Goal: Use online tool/utility: Utilize a website feature to perform a specific function

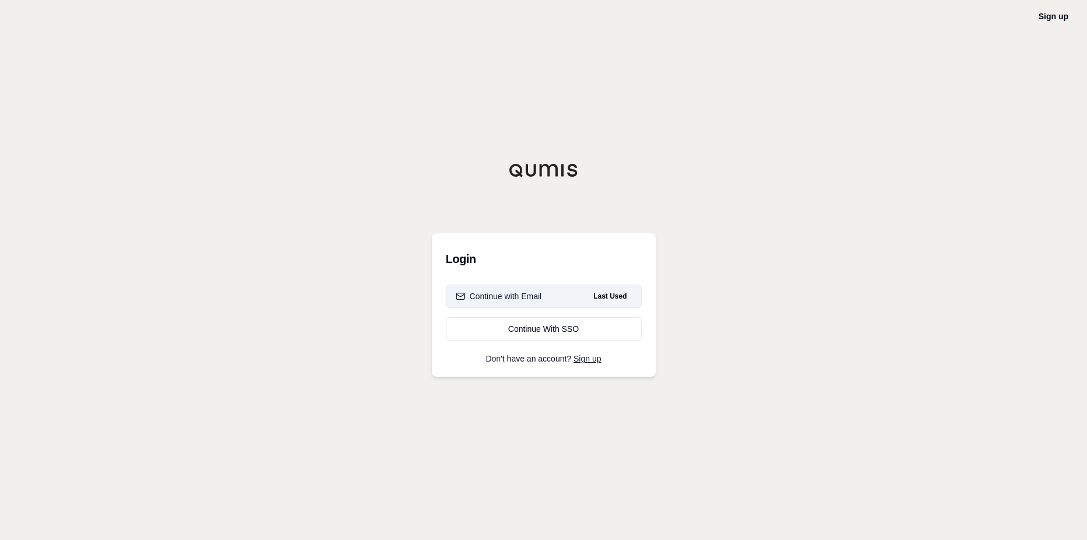
click at [516, 294] on div "Continue with Email" at bounding box center [499, 296] width 86 height 12
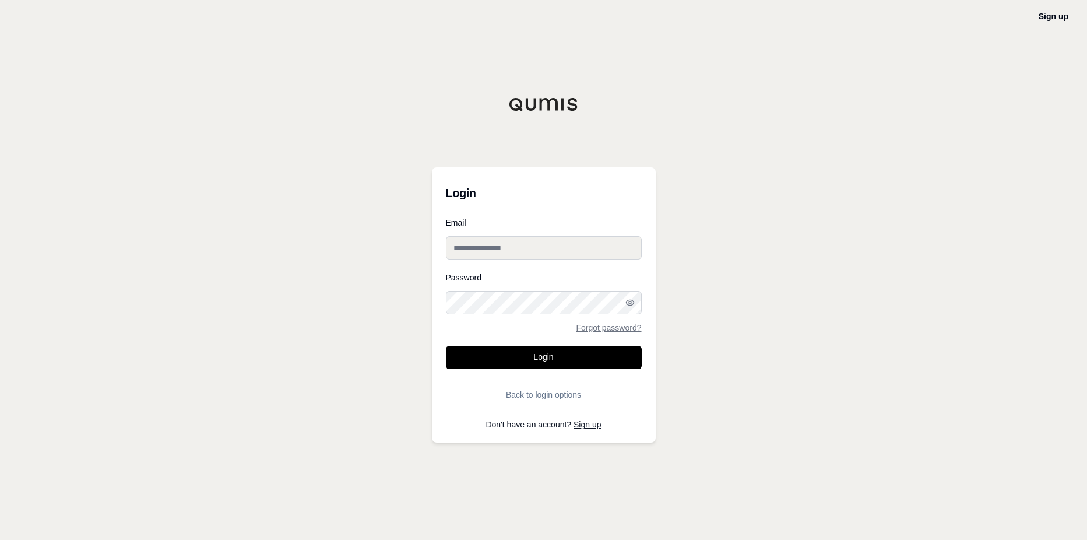
type input "**********"
click at [522, 366] on button "Login" at bounding box center [544, 357] width 196 height 23
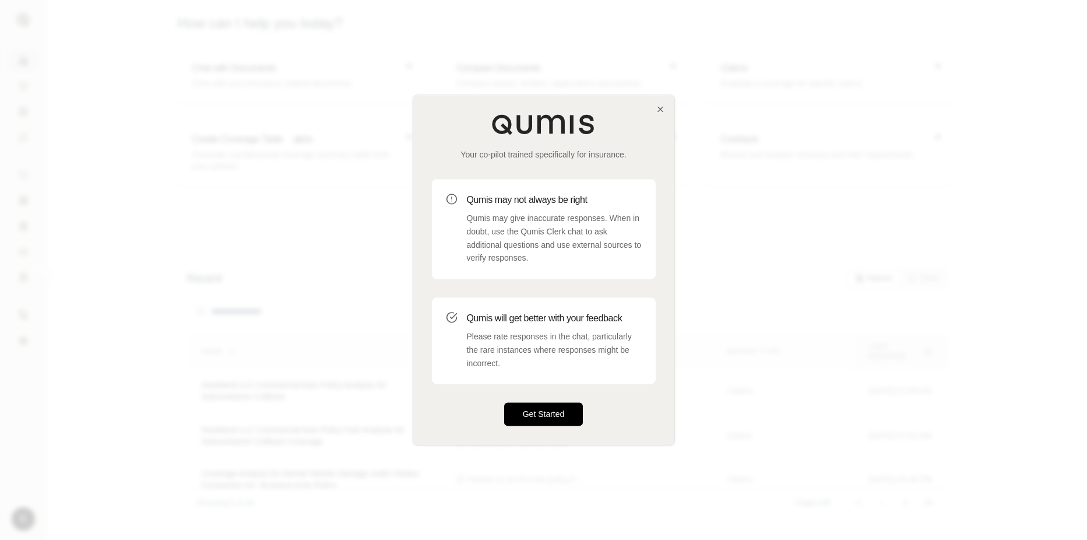
click at [541, 410] on button "Get Started" at bounding box center [543, 414] width 79 height 23
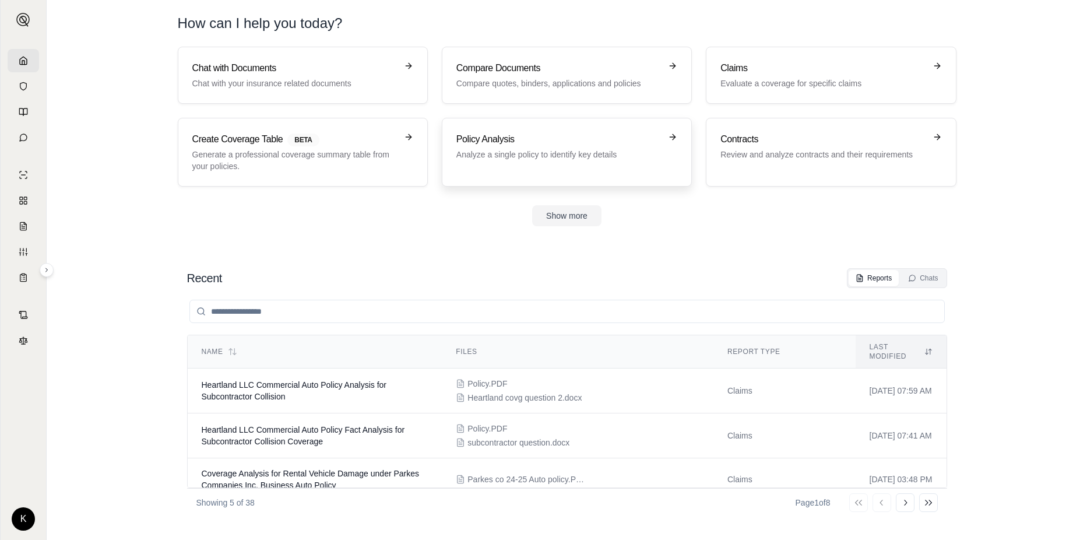
click at [517, 149] on p "Analyze a single policy to identify key details" at bounding box center [559, 155] width 205 height 12
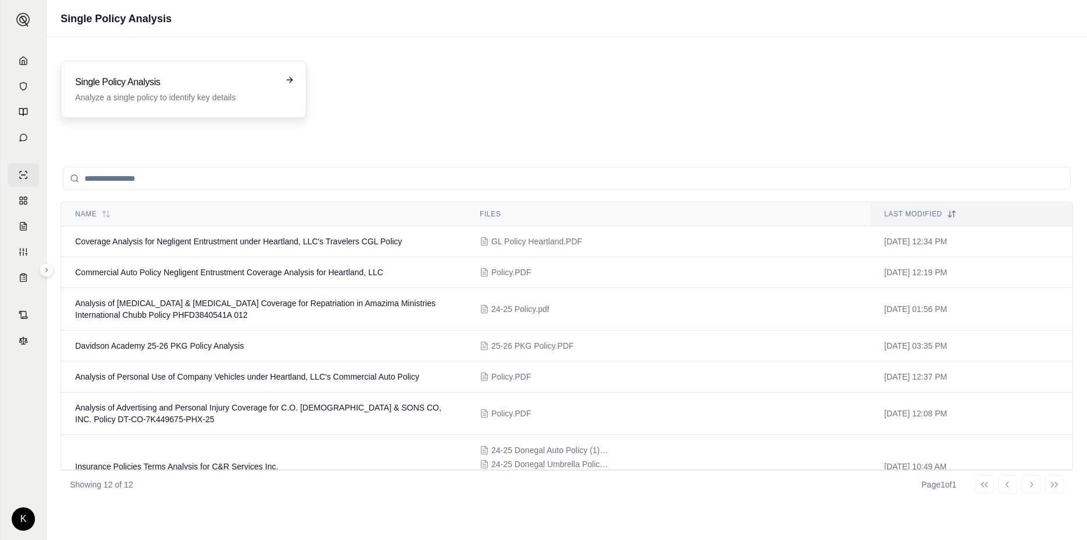
click at [240, 75] on div "Single Policy Analysis Analyze a single policy to identify key details" at bounding box center [184, 89] width 246 height 57
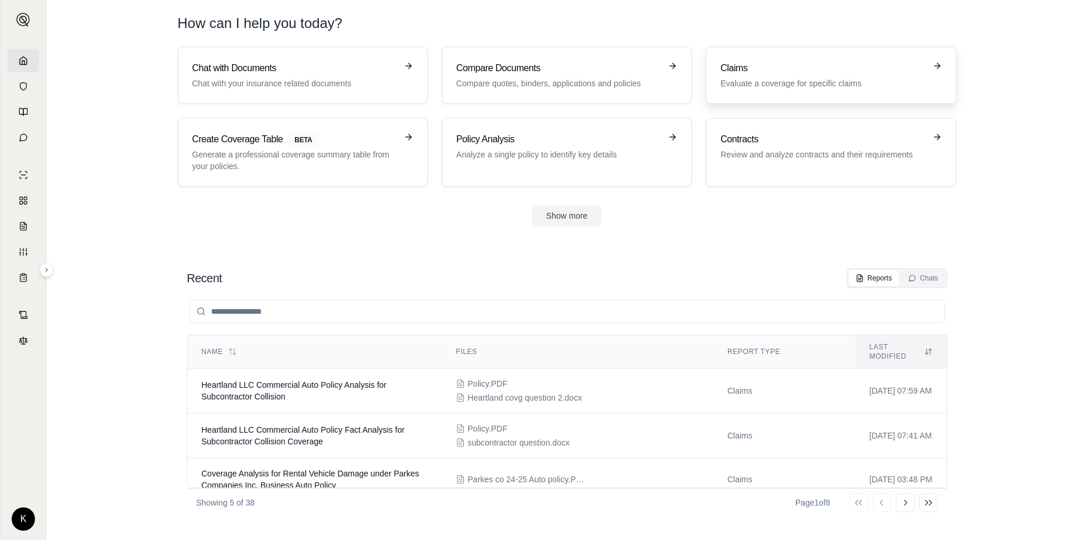
click at [754, 85] on p "Evaluate a coverage for specific claims" at bounding box center [823, 84] width 205 height 12
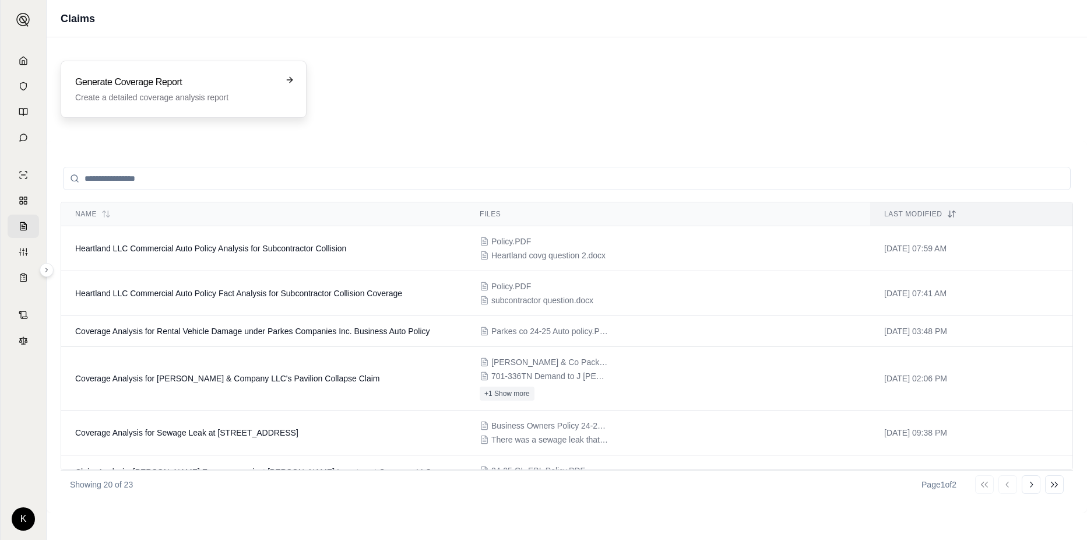
click at [258, 87] on h3 "Generate Coverage Report" at bounding box center [175, 82] width 201 height 14
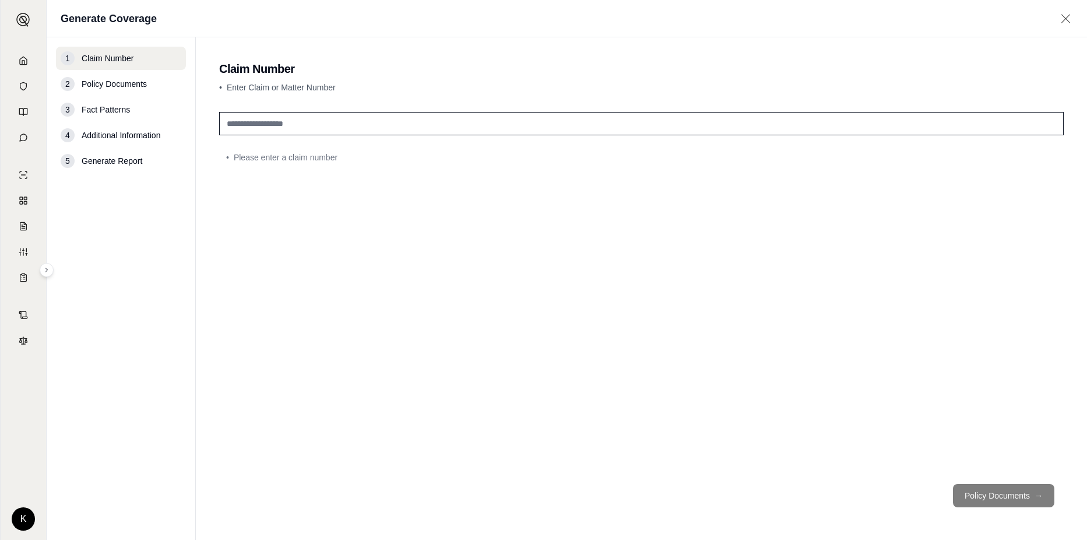
click at [318, 128] on input "text" at bounding box center [641, 123] width 845 height 23
type input "**********"
click at [976, 490] on button "Policy Documents →" at bounding box center [1003, 495] width 101 height 23
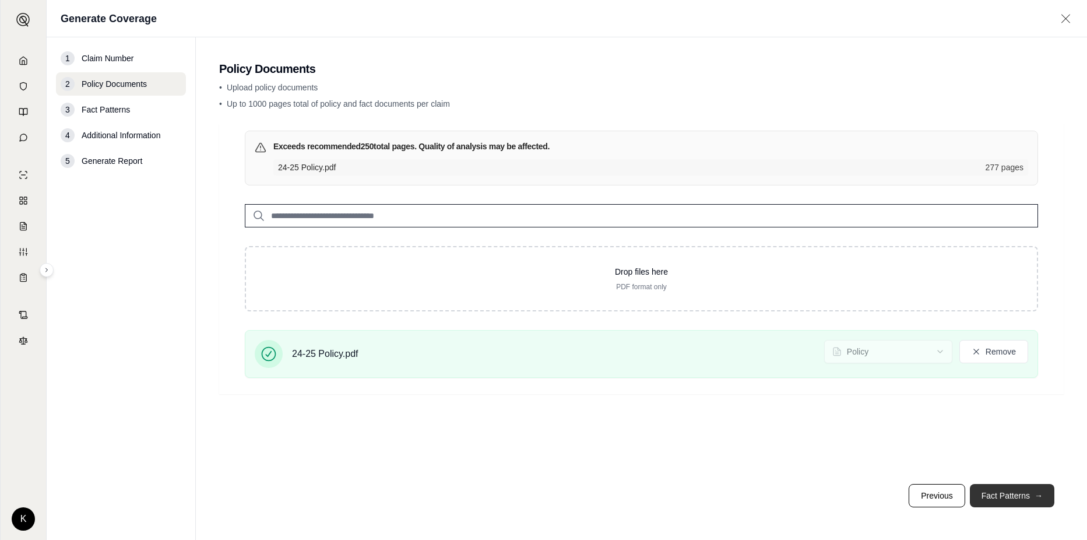
click at [980, 493] on button "Fact Patterns →" at bounding box center [1012, 495] width 85 height 23
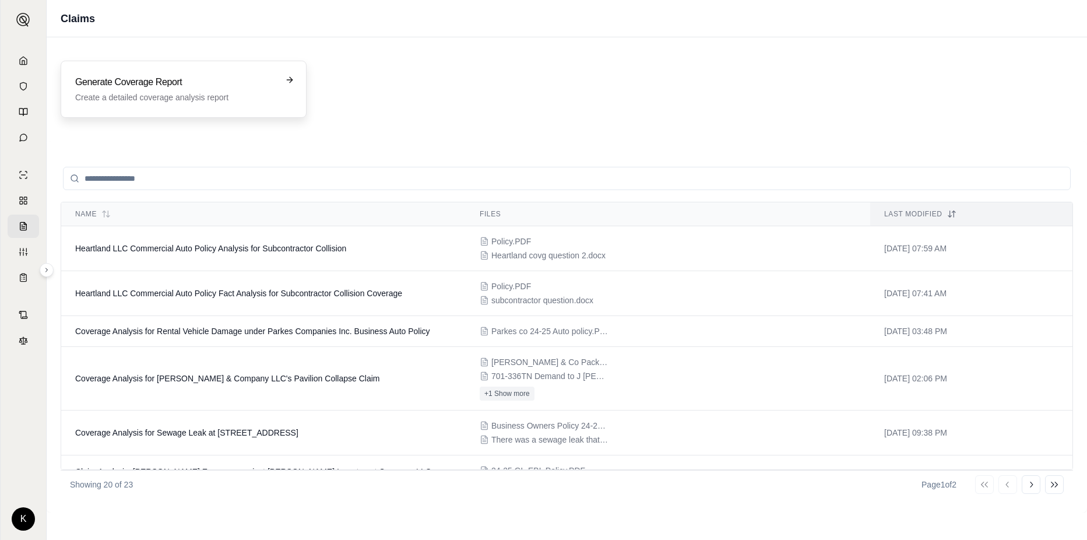
click at [169, 93] on p "Create a detailed coverage analysis report" at bounding box center [175, 98] width 201 height 12
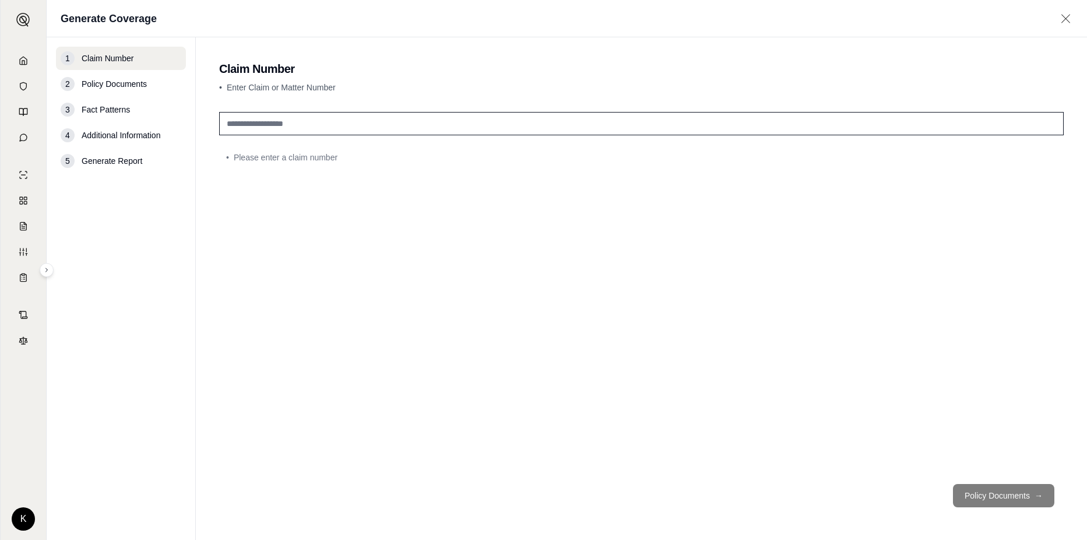
click at [287, 126] on input "text" at bounding box center [641, 123] width 845 height 23
type input "**********"
click at [1002, 498] on button "Policy Documents →" at bounding box center [1003, 495] width 101 height 23
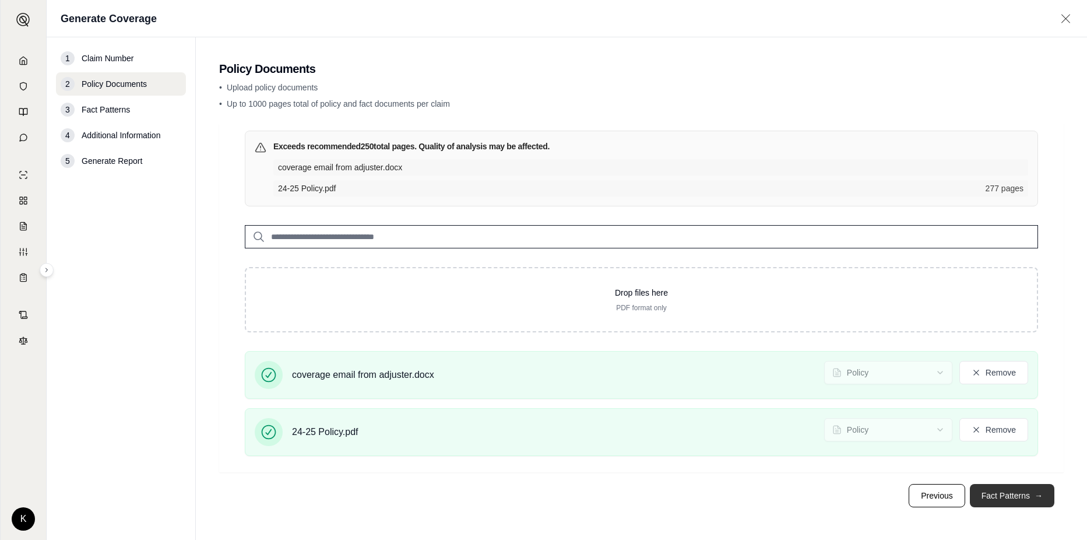
click at [981, 490] on button "Fact Patterns →" at bounding box center [1012, 495] width 85 height 23
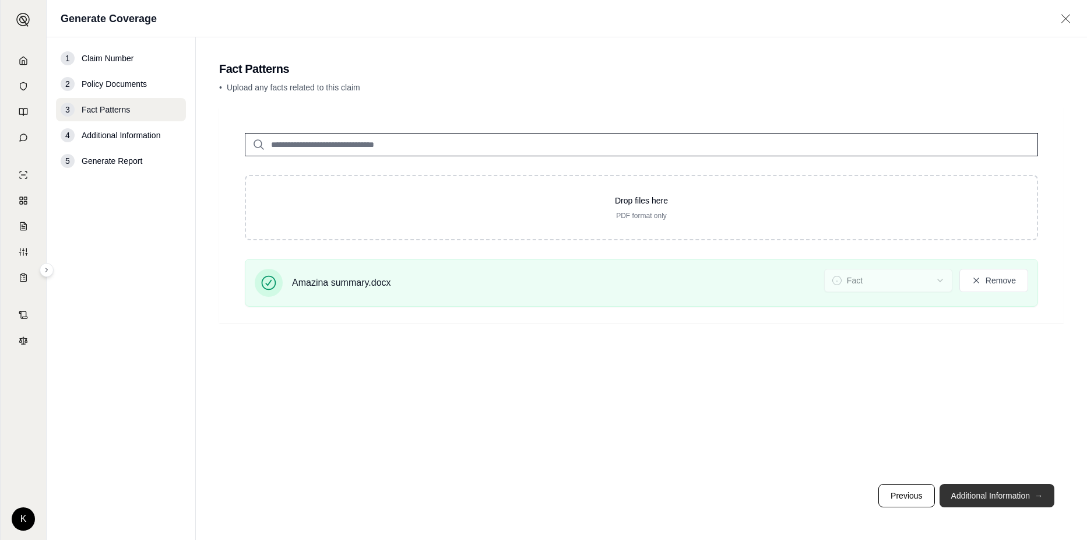
click at [970, 498] on button "Additional Information →" at bounding box center [997, 495] width 115 height 23
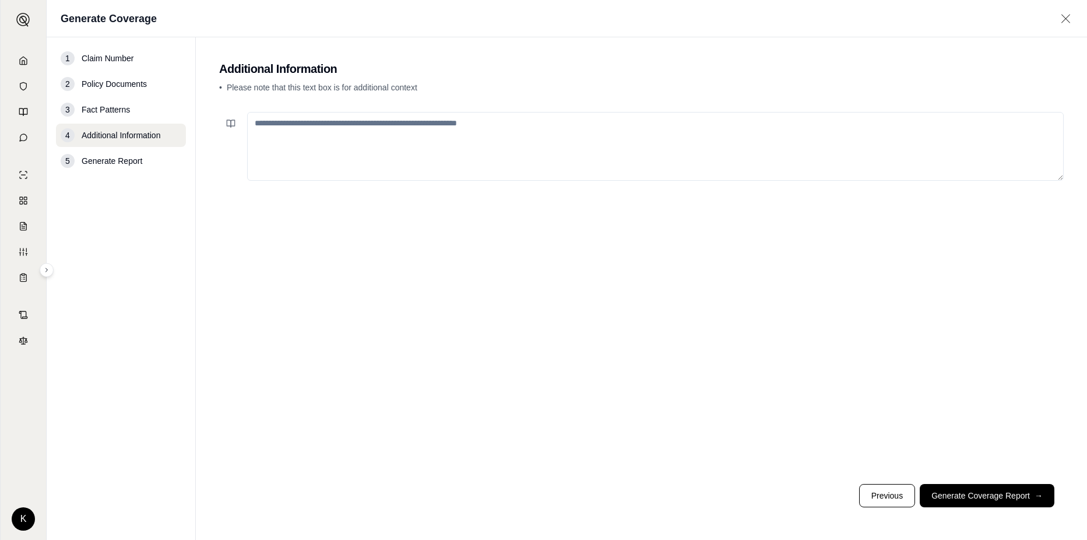
click at [521, 126] on textarea at bounding box center [655, 146] width 817 height 69
type textarea "*"
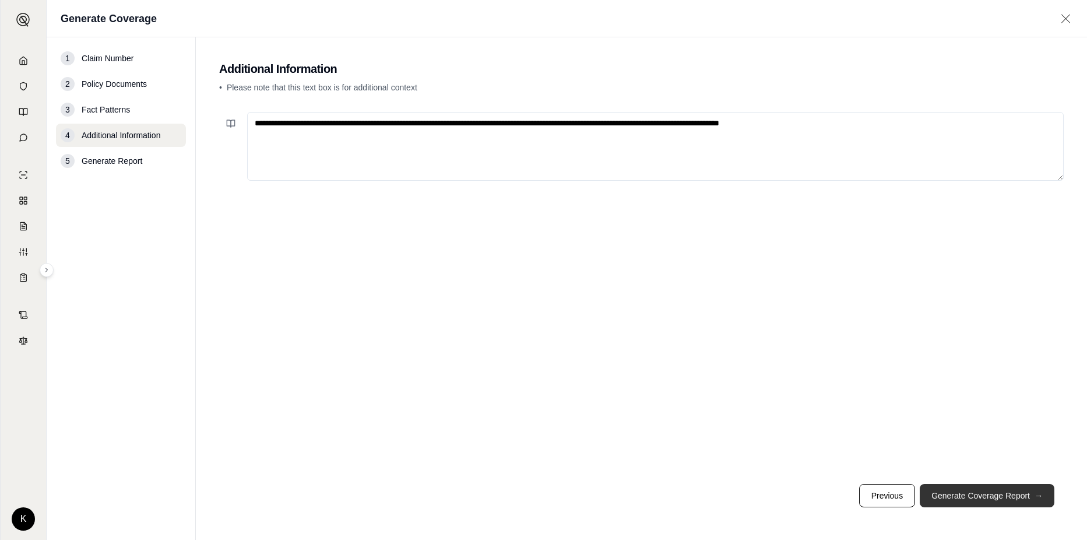
type textarea "**********"
click at [953, 491] on button "Generate Coverage Report →" at bounding box center [987, 495] width 135 height 23
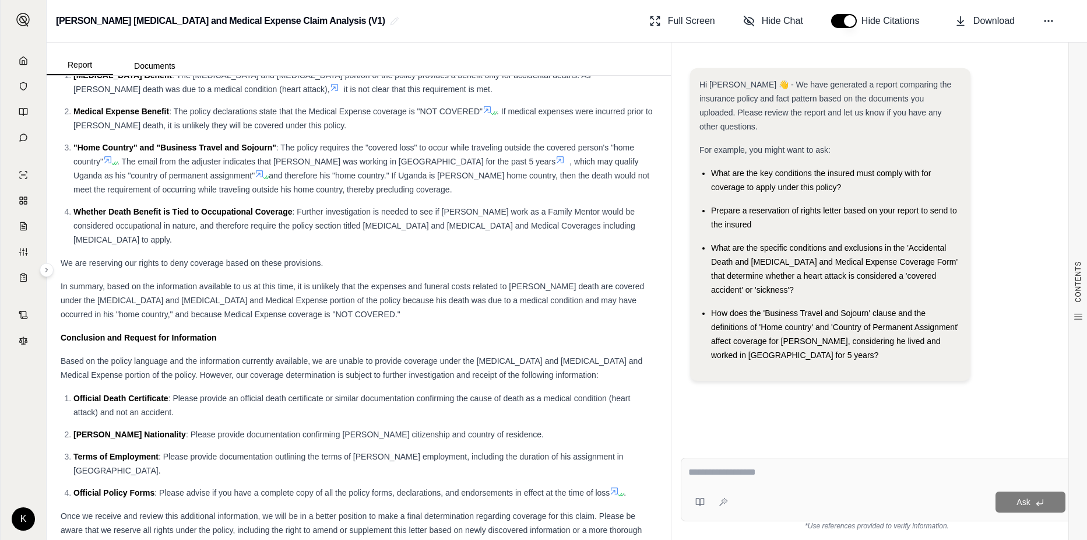
scroll to position [6577, 0]
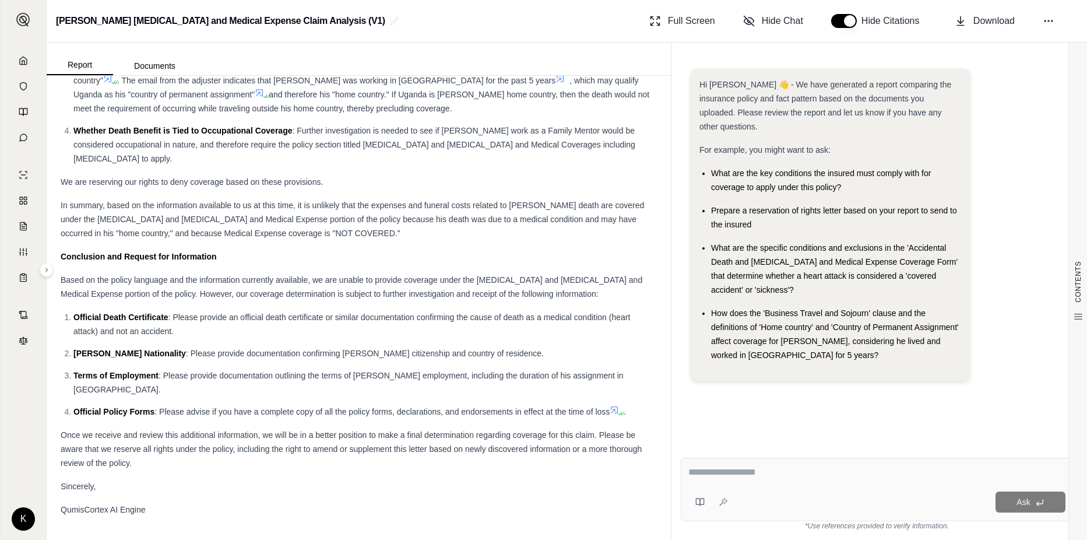
click at [775, 469] on textarea at bounding box center [877, 472] width 377 height 14
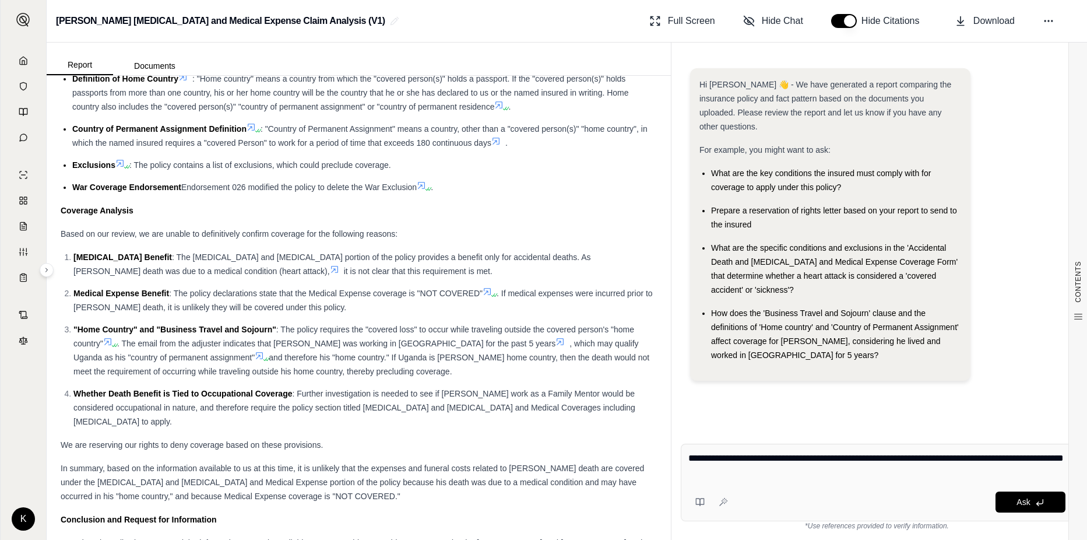
scroll to position [6285, 0]
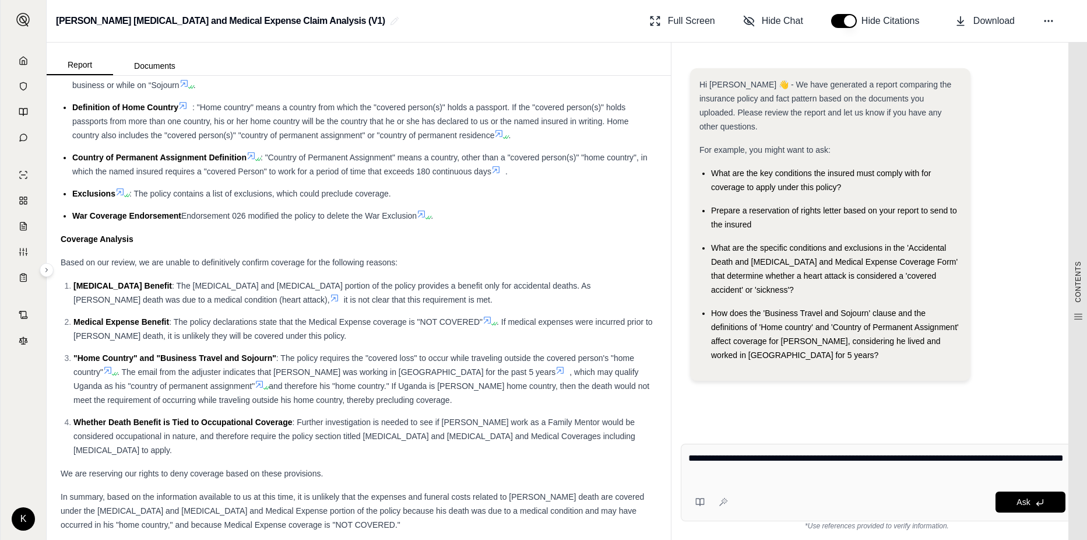
type textarea "**********"
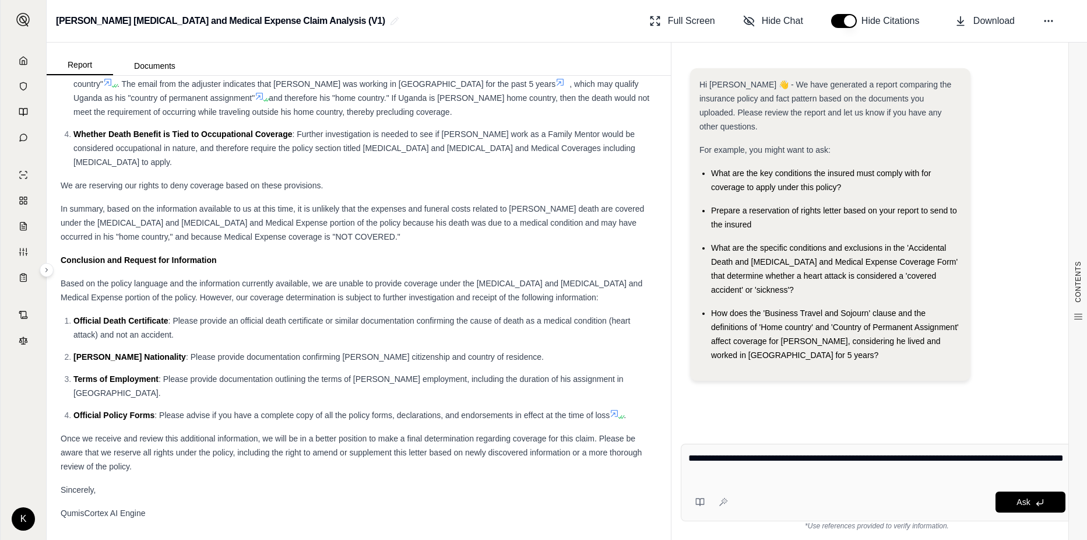
scroll to position [6577, 0]
